Goal: Information Seeking & Learning: Compare options

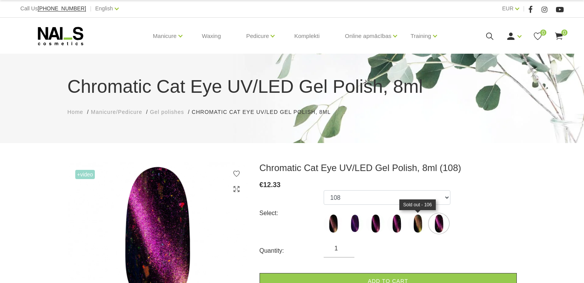
scroll to position [38, 0]
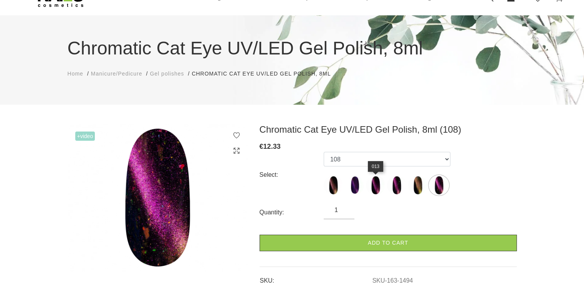
click at [377, 192] on img at bounding box center [375, 185] width 19 height 19
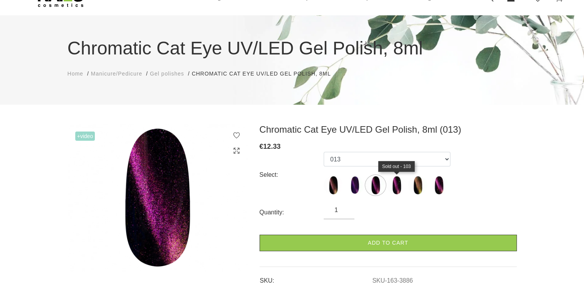
click at [393, 184] on img at bounding box center [396, 185] width 19 height 19
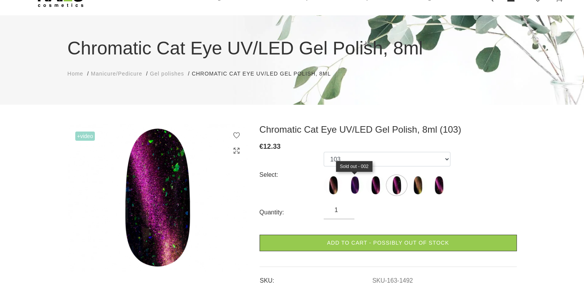
click at [353, 189] on img at bounding box center [354, 185] width 19 height 19
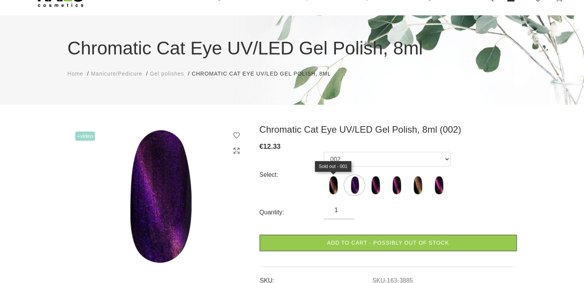
click at [333, 181] on img at bounding box center [332, 185] width 19 height 19
select select "3884"
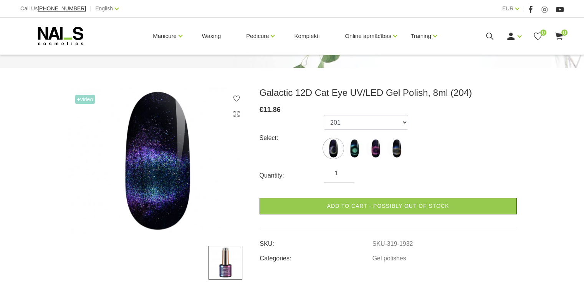
scroll to position [77, 0]
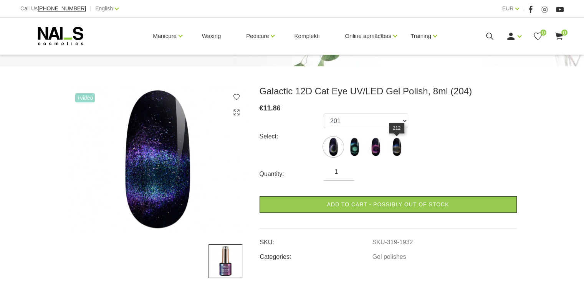
click at [398, 152] on img at bounding box center [396, 146] width 19 height 19
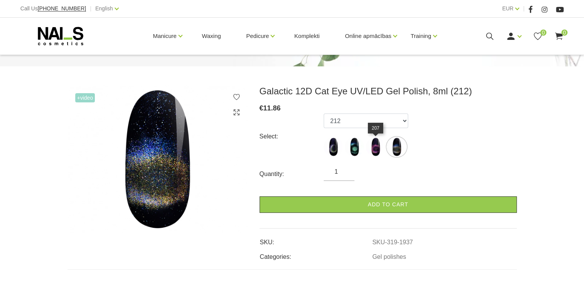
click at [373, 150] on img at bounding box center [375, 146] width 19 height 19
select select "1934"
